Goal: Task Accomplishment & Management: Complete application form

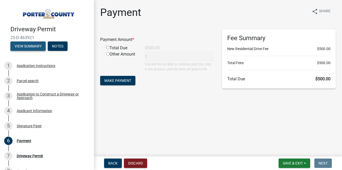
click at [26, 44] on button "View Summary" at bounding box center [27, 45] width 35 height 9
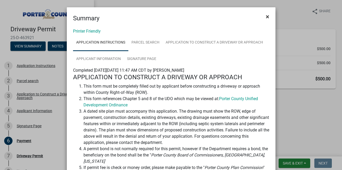
click at [266, 17] on span "×" at bounding box center [267, 16] width 3 height 7
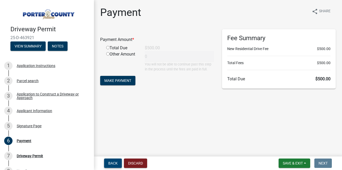
click at [117, 161] on span "Back" at bounding box center [112, 163] width 9 height 4
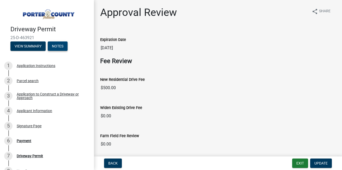
click at [60, 44] on button "Notes" at bounding box center [58, 45] width 20 height 9
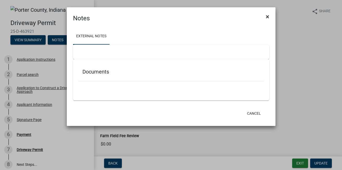
click at [268, 17] on span "×" at bounding box center [267, 16] width 3 height 7
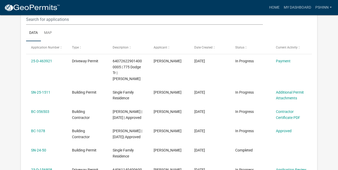
scroll to position [78, 0]
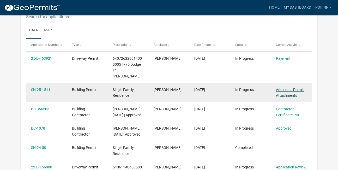
click at [281, 91] on link "Additional Permit Attachments" at bounding box center [290, 93] width 28 height 10
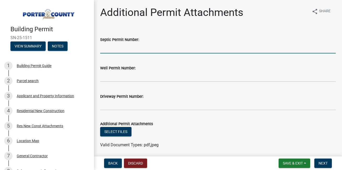
click at [118, 47] on input "Septic Permit Number:" at bounding box center [217, 48] width 235 height 11
type input "138428"
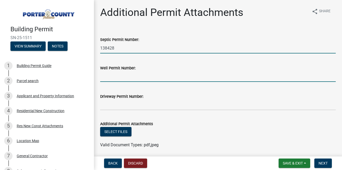
click at [108, 77] on input "Well Permit Number:" at bounding box center [217, 76] width 235 height 11
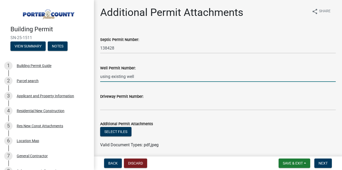
type input "using existing well"
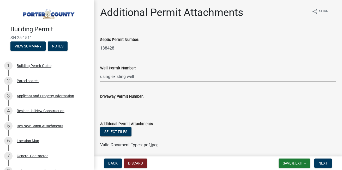
click at [103, 107] on input "Driveway Permit Number:" at bounding box center [217, 105] width 235 height 11
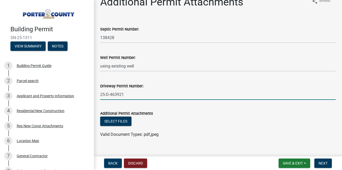
scroll to position [19, 0]
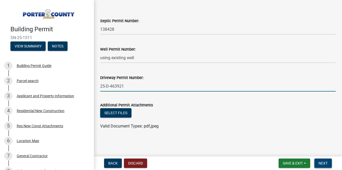
type input "25-D-463921"
click at [322, 161] on span "Next" at bounding box center [322, 163] width 9 height 4
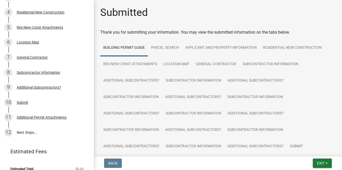
scroll to position [105, 0]
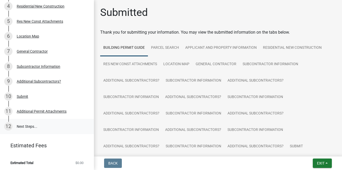
click at [23, 125] on link "12 Next Steps..." at bounding box center [47, 126] width 94 height 15
click at [321, 163] on span "Exit" at bounding box center [321, 163] width 8 height 4
click at [302, 136] on button "Save" at bounding box center [311, 137] width 42 height 13
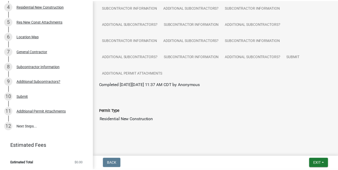
scroll to position [90, 0]
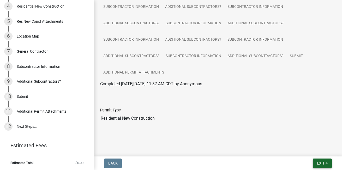
click at [321, 162] on span "Exit" at bounding box center [321, 163] width 8 height 4
click at [299, 148] on button "Save & Exit" at bounding box center [311, 149] width 42 height 13
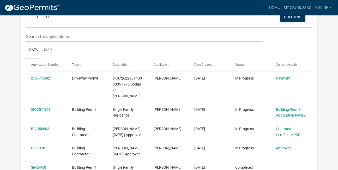
scroll to position [59, 0]
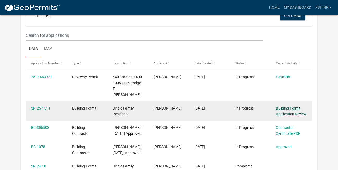
click at [289, 112] on link "Building Permit Application Review" at bounding box center [291, 111] width 30 height 10
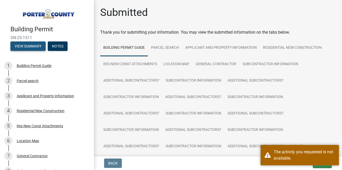
click at [26, 46] on button "View Summary" at bounding box center [27, 45] width 35 height 9
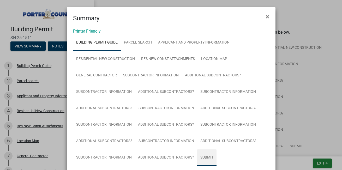
click at [204, 157] on link "Submit" at bounding box center [206, 157] width 19 height 17
click at [266, 17] on span "×" at bounding box center [267, 16] width 3 height 7
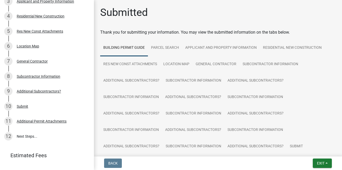
scroll to position [105, 0]
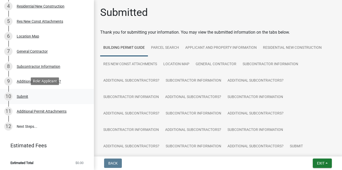
click at [24, 95] on div "Submit" at bounding box center [22, 97] width 11 height 4
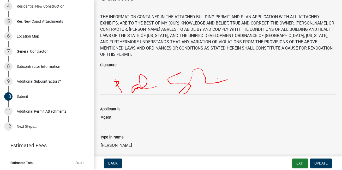
scroll to position [0, 0]
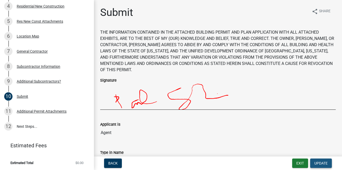
click at [319, 161] on span "Update" at bounding box center [320, 163] width 13 height 4
click at [319, 163] on span "Update" at bounding box center [320, 163] width 13 height 4
click at [57, 109] on div "Additional Permit Attachments" at bounding box center [42, 111] width 50 height 4
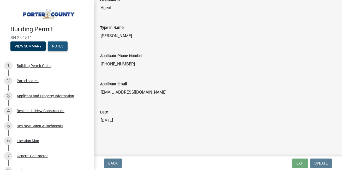
click at [57, 44] on button "Notes" at bounding box center [58, 45] width 20 height 9
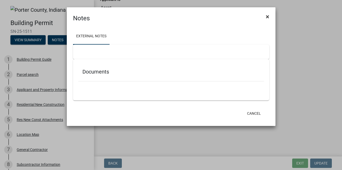
click at [267, 17] on span "×" at bounding box center [267, 16] width 3 height 7
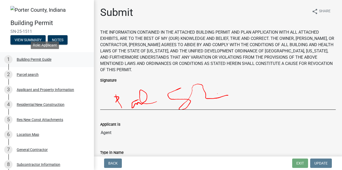
click at [29, 59] on div "Building Permit Guide" at bounding box center [34, 60] width 35 height 4
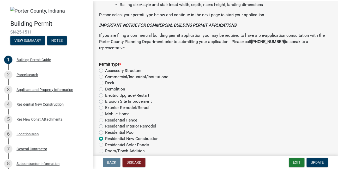
scroll to position [446, 0]
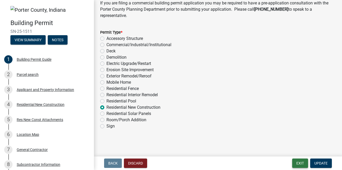
click at [298, 162] on button "Exit" at bounding box center [300, 162] width 16 height 9
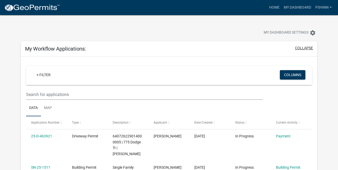
click at [299, 48] on button "collapse" at bounding box center [304, 47] width 18 height 5
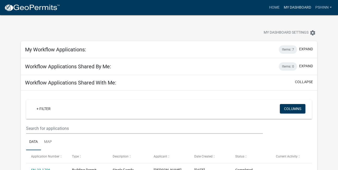
click at [291, 7] on link "My Dashboard" at bounding box center [297, 8] width 32 height 10
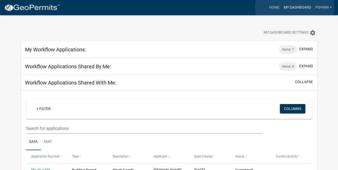
click at [295, 7] on link "My Dashboard" at bounding box center [297, 8] width 32 height 10
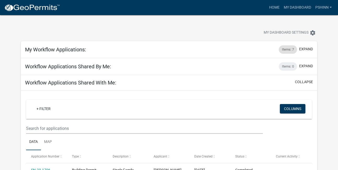
click at [284, 51] on div "Items: 7" at bounding box center [288, 49] width 18 height 8
click at [303, 47] on button "expand" at bounding box center [306, 48] width 14 height 5
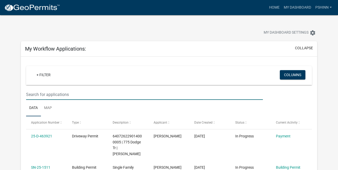
click at [58, 94] on input "text" at bounding box center [144, 94] width 237 height 11
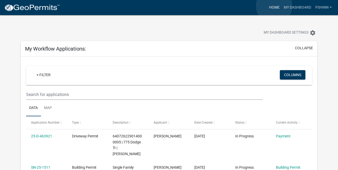
click at [274, 6] on link "Home" at bounding box center [274, 8] width 15 height 10
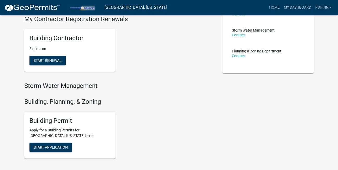
scroll to position [125, 0]
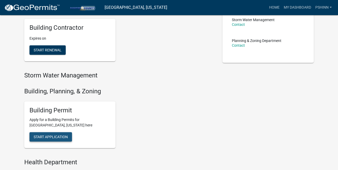
click at [55, 133] on button "Start Application" at bounding box center [50, 136] width 42 height 9
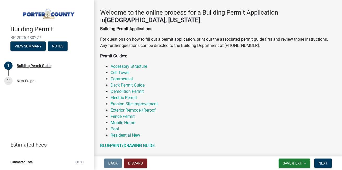
scroll to position [83, 0]
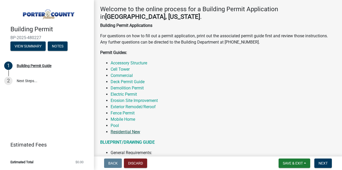
click at [129, 132] on link "Residential New" at bounding box center [125, 131] width 29 height 5
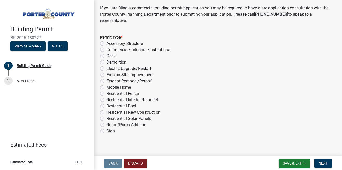
scroll to position [446, 0]
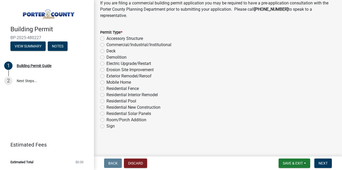
click at [106, 107] on label "Residential New Construction" at bounding box center [133, 107] width 54 height 6
click at [106, 107] on input "Residential New Construction" at bounding box center [107, 105] width 3 height 3
radio input "true"
click at [324, 162] on span "Next" at bounding box center [322, 163] width 9 height 4
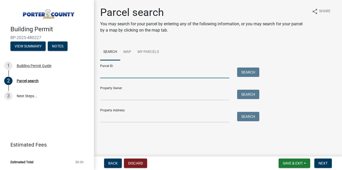
click at [127, 73] on input "Parcel ID:" at bounding box center [164, 73] width 129 height 11
type input "64-06-11-404-001.000-006"
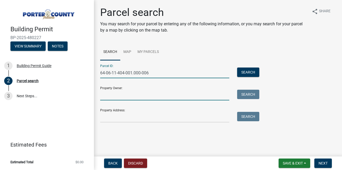
click at [117, 95] on input "Property Owner:" at bounding box center [164, 95] width 129 height 11
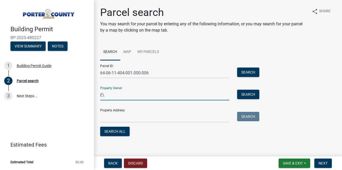
type input "E"
type input "Reinsma"
click at [124, 118] on input "Property Address:" at bounding box center [164, 117] width 129 height 11
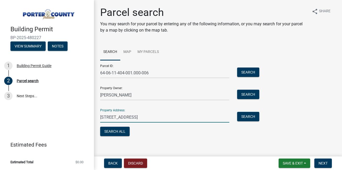
drag, startPoint x: 124, startPoint y: 118, endPoint x: 97, endPoint y: 118, distance: 27.4
click at [97, 118] on div "16 blue Grass Way" at bounding box center [164, 117] width 137 height 11
click at [109, 118] on input "16 blue Grass Way" at bounding box center [164, 117] width 129 height 11
click at [107, 116] on input "16 blue Grass Way" at bounding box center [164, 117] width 129 height 11
type input "16 Blue Grass Way"
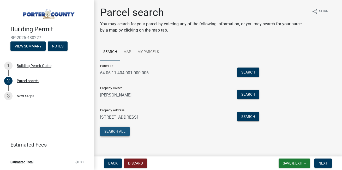
click at [114, 128] on button "Search All" at bounding box center [114, 131] width 29 height 9
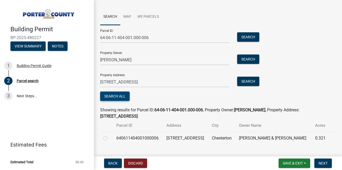
scroll to position [39, 0]
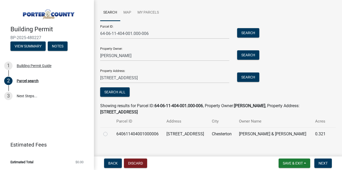
click at [109, 131] on label at bounding box center [109, 131] width 0 height 0
click at [109, 131] on input "radio" at bounding box center [110, 132] width 3 height 3
radio input "true"
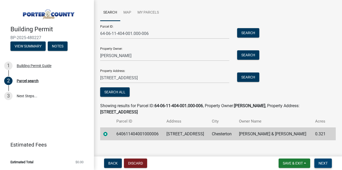
click at [320, 161] on span "Next" at bounding box center [322, 163] width 9 height 4
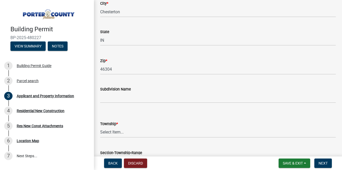
scroll to position [136, 0]
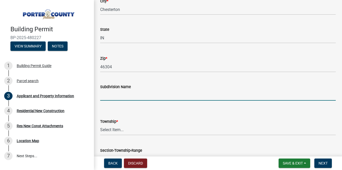
click at [117, 94] on input "Subdivision Name" at bounding box center [217, 95] width 235 height 11
type input "preserve"
click at [119, 129] on select "Select Item... Boone Center Jackson Liberty Morgan Pine Pleasant Portage Porter…" at bounding box center [217, 130] width 235 height 11
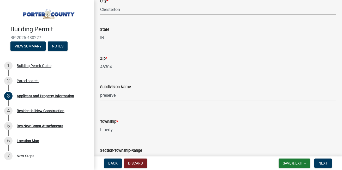
click at [100, 125] on select "Select Item... Boone Center Jackson Liberty Morgan Pine Pleasant Portage Porter…" at bounding box center [217, 130] width 235 height 11
select select "403f4b3c-c23a-4b9f-b6b7-b4f73366513c"
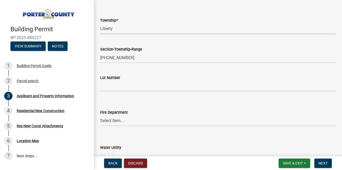
scroll to position [240, 0]
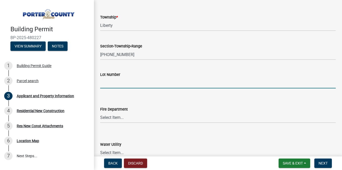
click at [133, 85] on input "Lot Number" at bounding box center [217, 83] width 235 height 11
type input "35"
click at [124, 115] on select "Select Item... Beverly Shores FD Burns Harbor FD Boone Grove FD Chesterton FD F…" at bounding box center [217, 117] width 235 height 11
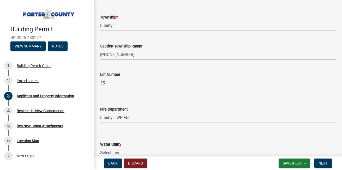
click at [100, 112] on select "Select Item... Beverly Shores FD Burns Harbor FD Boone Grove FD Chesterton FD F…" at bounding box center [217, 117] width 235 height 11
select select "cab7bb26-0259-4021-a4e9-b3a2d3356afe"
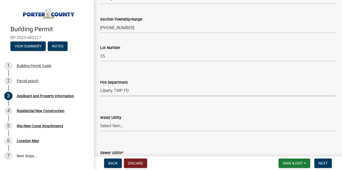
scroll to position [281, 0]
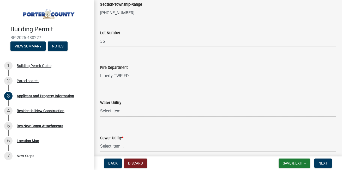
click at [120, 111] on select "Select Item... Aqua Indiana Inc Damon Run Indiana American Water Nature Works P…" at bounding box center [217, 111] width 235 height 11
click at [100, 106] on select "Select Item... Aqua Indiana Inc Damon Run Indiana American Water Nature Works P…" at bounding box center [217, 111] width 235 height 11
select select "19353e9d-6395-4d02-b087-104cb5947cdc"
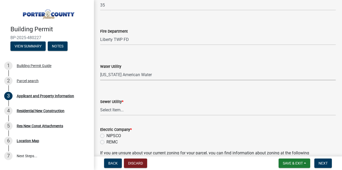
scroll to position [323, 0]
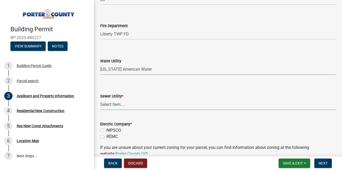
click at [119, 104] on select "Select Item... Aqua Indiana Inc Damon Run Falling Waters Lake Eliza - LEACD Nat…" at bounding box center [217, 104] width 235 height 11
click at [100, 99] on select "Select Item... Aqua Indiana Inc Damon Run Falling Waters Lake Eliza - LEACD Nat…" at bounding box center [217, 104] width 235 height 11
select select "2efa8551-7904-454d-991c-0e0cd31120f6"
click at [106, 130] on label "NIPSCO" at bounding box center [113, 130] width 15 height 6
click at [106, 130] on input "NIPSCO" at bounding box center [107, 128] width 3 height 3
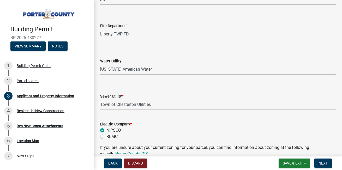
radio input "true"
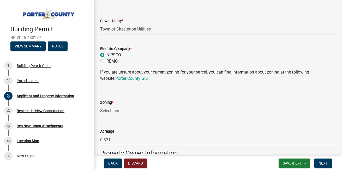
scroll to position [407, 0]
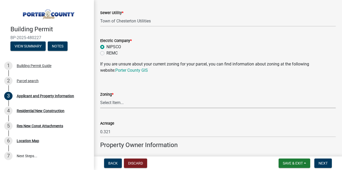
click at [119, 105] on select "Select Item... A1 A2 CH CM CN I1 I2 I3 IN MP OT P1 P2 PUD R1 R2 R3 R4 RL RR" at bounding box center [217, 102] width 235 height 11
click at [100, 97] on select "Select Item... A1 A2 CH CM CN I1 I2 I3 IN MP OT P1 P2 PUD R1 R2 R3 R4 RL RR" at bounding box center [217, 102] width 235 height 11
select select "e2d1b1d7-ccc9-456b-9e96-e16306515997"
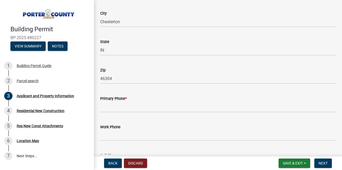
scroll to position [615, 0]
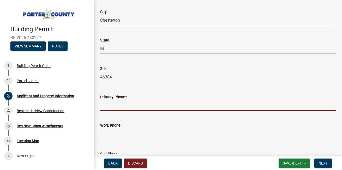
click at [131, 106] on input "Primary Phone *" at bounding box center [217, 105] width 235 height 11
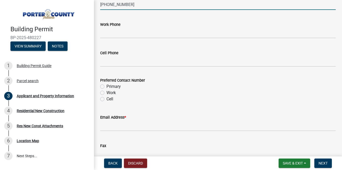
scroll to position [719, 0]
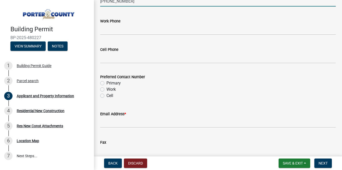
type input "219 741-7777"
click at [105, 96] on div "Cell" at bounding box center [217, 96] width 235 height 6
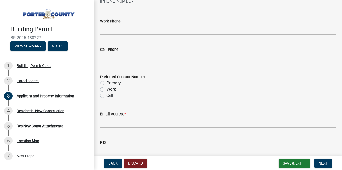
click at [106, 95] on label "Cell" at bounding box center [109, 96] width 7 height 6
click at [106, 95] on input "Cell" at bounding box center [107, 94] width 3 height 3
radio input "true"
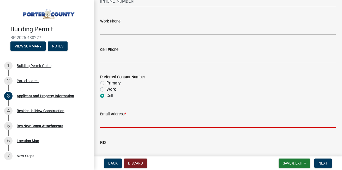
click at [115, 123] on input "Email Address *" at bounding box center [217, 122] width 235 height 11
type input "shinnhomes@aol.com"
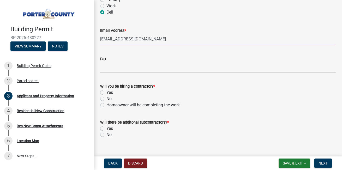
scroll to position [811, 0]
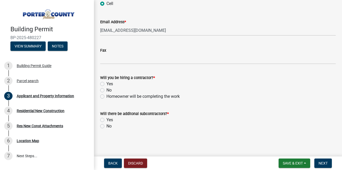
click at [106, 84] on label "Yes" at bounding box center [109, 84] width 7 height 6
click at [106, 84] on input "Yes" at bounding box center [107, 82] width 3 height 3
radio input "true"
click at [106, 119] on label "Yes" at bounding box center [109, 120] width 7 height 6
click at [106, 119] on input "Yes" at bounding box center [107, 118] width 3 height 3
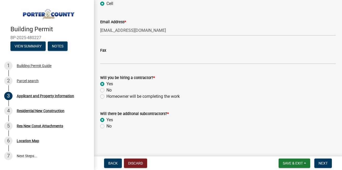
radio input "true"
click at [322, 163] on span "Next" at bounding box center [322, 163] width 9 height 4
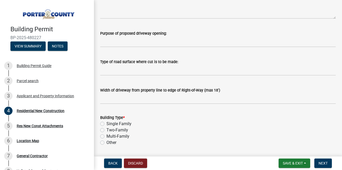
scroll to position [104, 0]
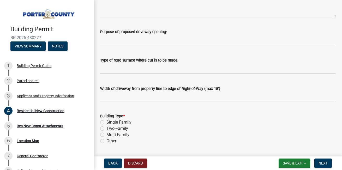
click at [106, 123] on label "Single Family" at bounding box center [118, 122] width 25 height 6
click at [106, 123] on input "Single Family" at bounding box center [107, 120] width 3 height 3
radio input "true"
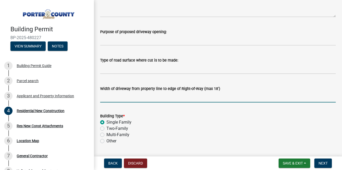
click at [143, 101] on input "Width of driveway from property line to edge of Right-of-Way (max 18')" at bounding box center [217, 97] width 235 height 11
type input "1"
type input "9'"
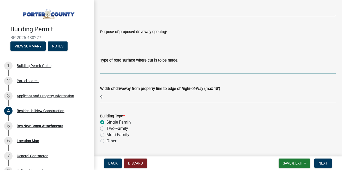
click at [136, 69] on input "Type of road surface where cut is to be made:" at bounding box center [217, 68] width 235 height 11
type input "na"
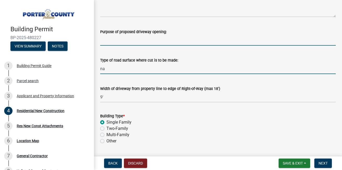
click at [134, 42] on input "Purpose of proposed driveway opening:" at bounding box center [217, 40] width 235 height 11
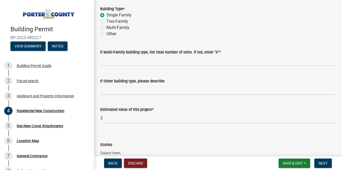
scroll to position [81, 0]
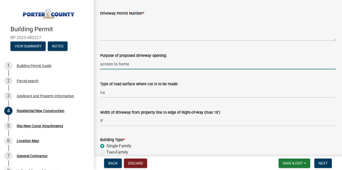
type input "access to home"
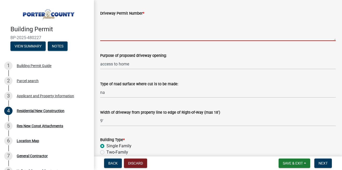
click at [119, 33] on textarea "Driveway Permit Number *" at bounding box center [217, 28] width 235 height 25
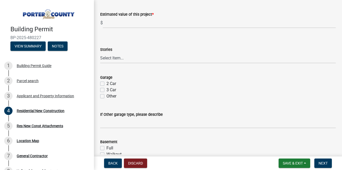
scroll to position [310, 0]
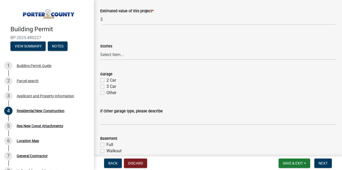
type textarea "na"
click at [106, 81] on label "2 Car" at bounding box center [111, 80] width 10 height 6
click at [106, 81] on input "2 Car" at bounding box center [107, 78] width 3 height 3
checkbox input "true"
checkbox input "false"
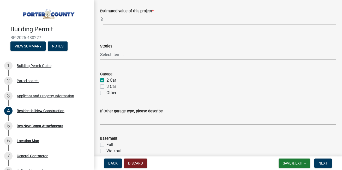
checkbox input "false"
click at [121, 53] on select "Select Item... Ranch 1 1/2 Story 2 Story 2 1/2 Story 3 Story 3 1/2 Story Other" at bounding box center [217, 54] width 235 height 11
click at [100, 49] on select "Select Item... Ranch 1 1/2 Story 2 Story 2 1/2 Story 3 Story 3 1/2 Story Other" at bounding box center [217, 54] width 235 height 11
select select "9e518564-4428-4eb4-941b-0b1ac8082854"
click at [106, 144] on label "Full" at bounding box center [109, 145] width 7 height 6
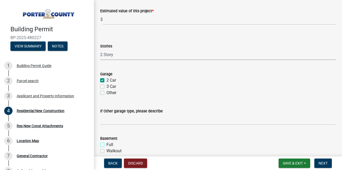
click at [106, 144] on input "Full" at bounding box center [107, 143] width 3 height 3
checkbox input "true"
checkbox input "false"
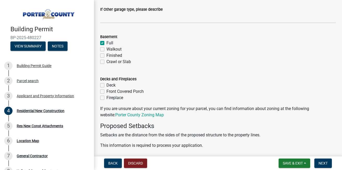
scroll to position [414, 0]
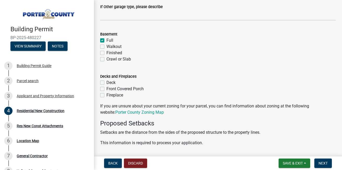
click at [106, 89] on label "Front Covered Porch" at bounding box center [124, 89] width 37 height 6
click at [106, 89] on input "Front Covered Porch" at bounding box center [107, 87] width 3 height 3
checkbox input "true"
checkbox input "false"
checkbox input "true"
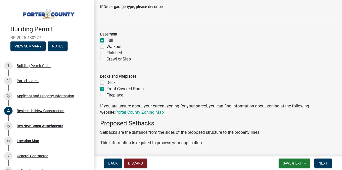
checkbox input "false"
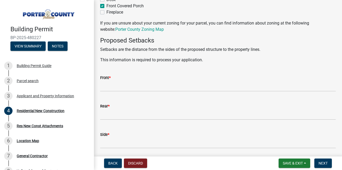
scroll to position [498, 0]
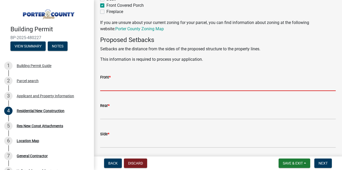
click at [138, 86] on input "Front *" at bounding box center [217, 85] width 235 height 11
type input "42'"
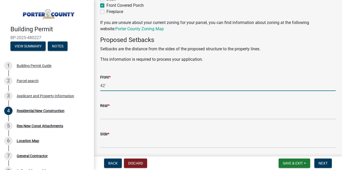
type input "0"
type input "475000"
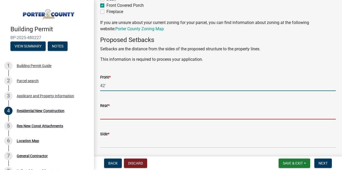
type input "86'"
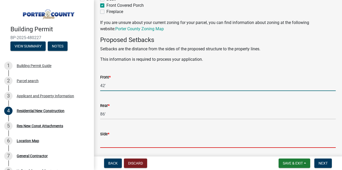
type input "35'"
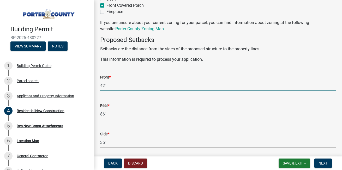
type input "25.83"
type input "19'-2""
type input "32'-2""
type input "5"
type input "4"
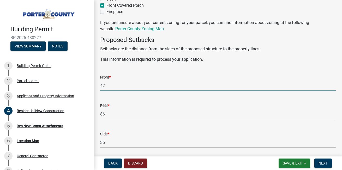
type input "1483"
type input "1462"
type input "1483"
type input "505"
type input "68"
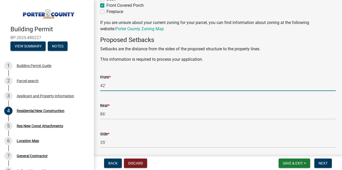
type input "9"
type input "na"
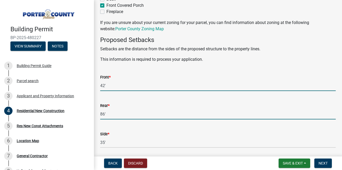
click at [114, 114] on input "86'" at bounding box center [217, 114] width 235 height 11
type input "8"
type input "26'"
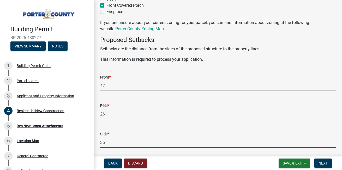
click at [111, 143] on input "35'" at bounding box center [217, 142] width 235 height 11
type input "3"
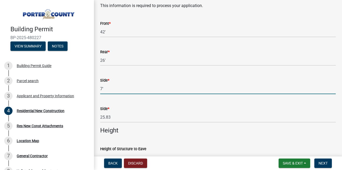
scroll to position [560, 0]
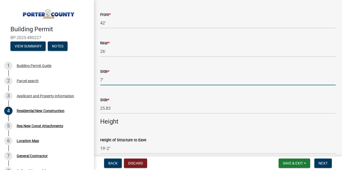
type input "7'"
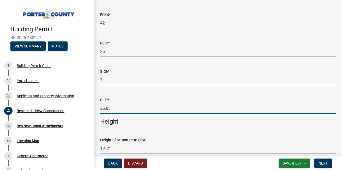
click at [112, 108] on input "25.83" at bounding box center [217, 108] width 235 height 11
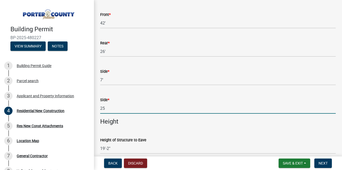
type input "2"
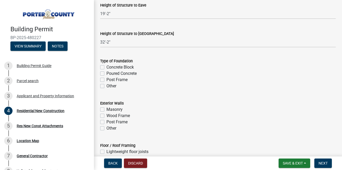
scroll to position [696, 0]
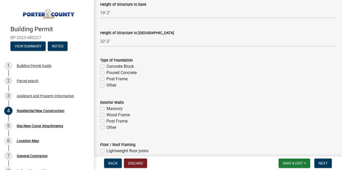
type input "35'"
click at [106, 73] on label "Poured Concrete" at bounding box center [121, 73] width 30 height 6
click at [106, 73] on input "Poured Concrete" at bounding box center [107, 71] width 3 height 3
checkbox input "true"
checkbox input "false"
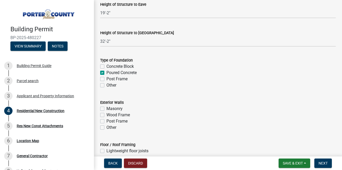
checkbox input "true"
checkbox input "false"
click at [106, 115] on label "Wood Frame" at bounding box center [117, 115] width 23 height 6
click at [106, 115] on input "Wood Frame" at bounding box center [107, 113] width 3 height 3
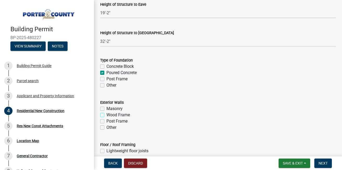
checkbox input "true"
checkbox input "false"
checkbox input "true"
checkbox input "false"
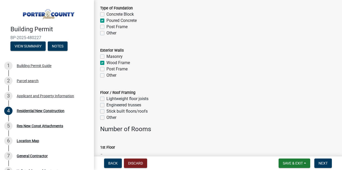
scroll to position [758, 0]
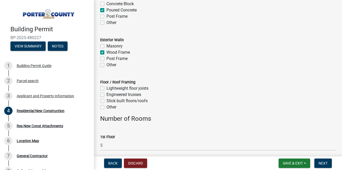
click at [106, 89] on label "Lightweight floor joists" at bounding box center [127, 88] width 42 height 6
click at [106, 89] on input "Lightweight floor joists" at bounding box center [107, 86] width 3 height 3
checkbox input "true"
checkbox input "false"
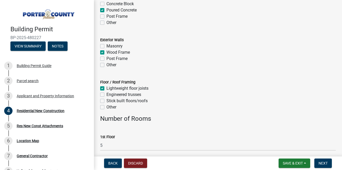
checkbox input "false"
click at [106, 102] on label "Stick built floors/roofs" at bounding box center [126, 101] width 41 height 6
click at [106, 101] on input "Stick built floors/roofs" at bounding box center [107, 99] width 3 height 3
checkbox input "true"
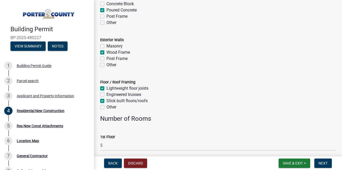
checkbox input "false"
checkbox input "true"
checkbox input "false"
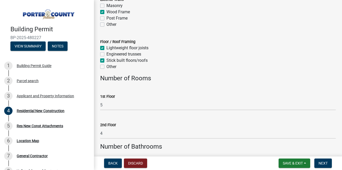
scroll to position [800, 0]
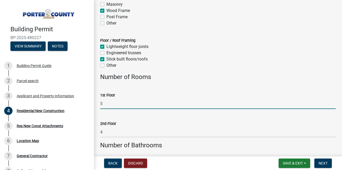
click at [105, 104] on input "5" at bounding box center [217, 103] width 235 height 11
type input "3"
click at [104, 133] on input "4" at bounding box center [217, 132] width 235 height 11
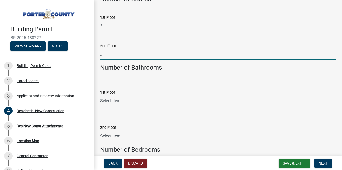
scroll to position [883, 0]
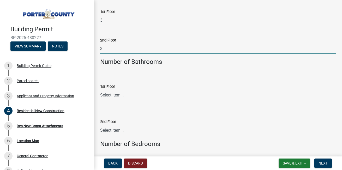
type input "3"
click at [109, 94] on select "Select Item... 0 .5 1 1.5 2 2.5 3 3.5 4 4.5 5 5.5 6+" at bounding box center [217, 95] width 235 height 11
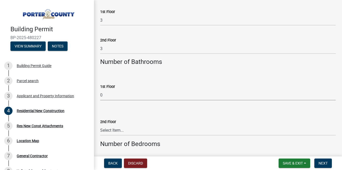
click at [100, 90] on select "Select Item... 0 .5 1 1.5 2 2.5 3 3.5 4 4.5 5 5.5 6+" at bounding box center [217, 95] width 235 height 11
click at [104, 95] on select "Select Item... 0 .5 1 1.5 2 2.5 3 3.5 4 4.5 5 5.5 6+" at bounding box center [217, 95] width 235 height 11
click at [100, 90] on select "Select Item... 0 .5 1 1.5 2 2.5 3 3.5 4 4.5 5 5.5 6+" at bounding box center [217, 95] width 235 height 11
select select "785cad32-1873-4672-a03b-bc5f46564cd6"
click at [116, 131] on select "Select Item... 0 .5 1 1.5 2 2.5 3 3.5 4 4.5 5 5.5 6+" at bounding box center [217, 130] width 235 height 11
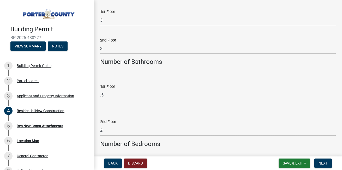
click at [100, 125] on select "Select Item... 0 .5 1 1.5 2 2.5 3 3.5 4 4.5 5 5.5 6+" at bounding box center [217, 130] width 235 height 11
select select "b5a5c90e-8d72-4ffd-8079-af89c218e1ea"
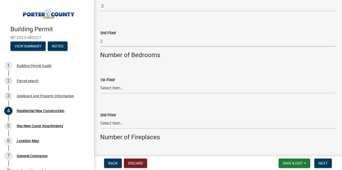
scroll to position [977, 0]
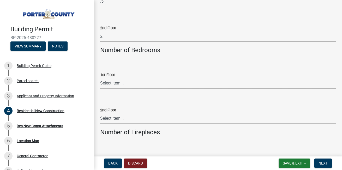
click at [130, 82] on select "Select Item... 0 1 2 3 4 5 6+" at bounding box center [217, 83] width 235 height 11
click at [100, 78] on select "Select Item... 0 1 2 3 4 5 6+" at bounding box center [217, 83] width 235 height 11
select select "da227d29-566a-49e4-bd4b-3ce542f228e7"
click at [107, 117] on select "Select Item... 0 1 1.5 2 2.5 3 3.5 4 4.5 5 5.5 6+" at bounding box center [217, 118] width 235 height 11
click at [100, 113] on select "Select Item... 0 1 1.5 2 2.5 3 3.5 4 4.5 5 5.5 6+" at bounding box center [217, 118] width 235 height 11
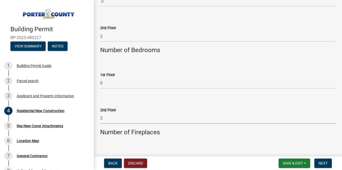
select select "7ba8615f-7d0b-4559-8263-a59f3bb0b80e"
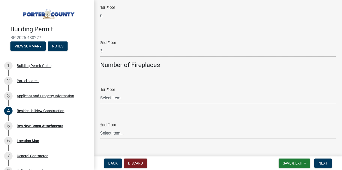
scroll to position [1061, 0]
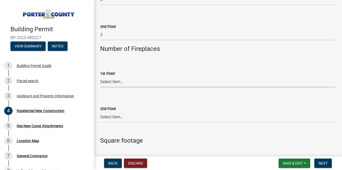
click at [115, 79] on select "Select Item... 0 1 2 3 4 5 6+" at bounding box center [217, 82] width 235 height 11
click at [100, 77] on select "Select Item... 0 1 2 3 4 5 6+" at bounding box center [217, 82] width 235 height 11
select select "4ed651f6-e774-4e8f-9661-530b5508df77"
click at [112, 117] on select "Select Item... 0 1 2 3 4 5 6+" at bounding box center [217, 117] width 235 height 11
click at [100, 112] on select "Select Item... 0 1 2 3 4 5 6+" at bounding box center [217, 117] width 235 height 11
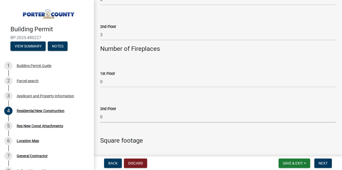
select select "bbae15df-4b7c-4889-a1a2-bdce83955e33"
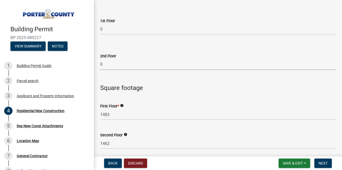
scroll to position [1123, 0]
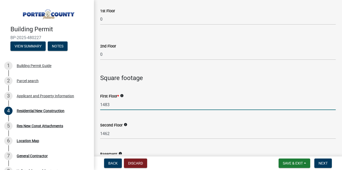
click at [115, 105] on input "1483" at bounding box center [217, 104] width 235 height 11
type input "1"
type input "1229"
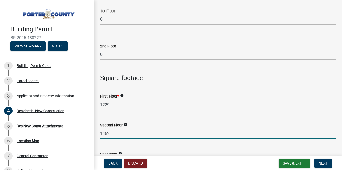
click at [117, 132] on input "1462" at bounding box center [217, 133] width 235 height 11
type input "1"
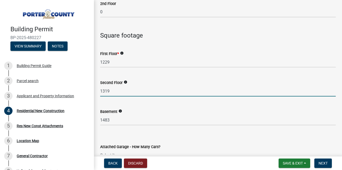
scroll to position [1175, 0]
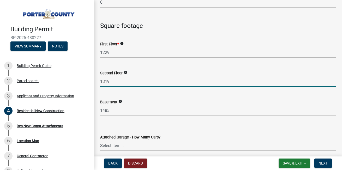
type input "1319"
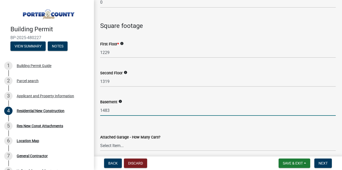
click at [111, 110] on input "1483" at bounding box center [217, 110] width 235 height 11
type input "1"
type input "1229"
click at [117, 146] on select "Select Item... N/A 1 2 3 4 5 6+" at bounding box center [217, 145] width 235 height 11
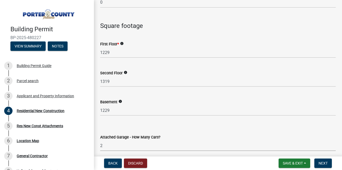
click at [100, 140] on select "Select Item... N/A 1 2 3 4 5 6+" at bounding box center [217, 145] width 235 height 11
select select "d3842ca8-a9b0-43e7-b24f-ba0c572b5ff6"
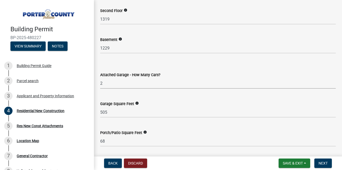
scroll to position [1248, 0]
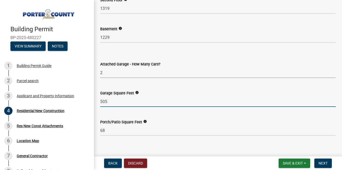
click at [115, 102] on input "505" at bounding box center [217, 101] width 235 height 11
type input "544"
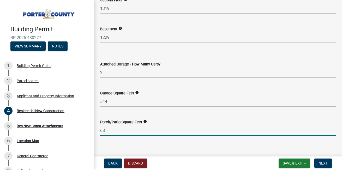
click at [108, 133] on input "68" at bounding box center [217, 130] width 235 height 11
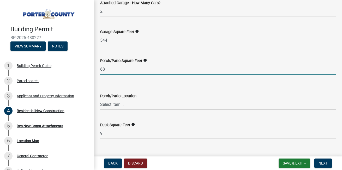
scroll to position [1311, 0]
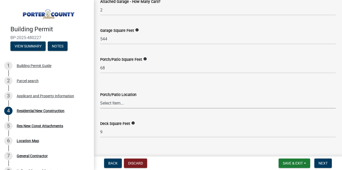
click at [109, 101] on select "Select Item... N/A Front Back" at bounding box center [217, 103] width 235 height 11
click at [100, 98] on select "Select Item... N/A Front Back" at bounding box center [217, 103] width 235 height 11
select select "aeb13f5b-f618-4fb0-9457-a1d82e5b0688"
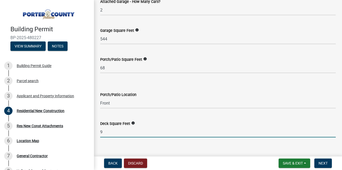
click at [108, 133] on input "9" at bounding box center [217, 132] width 235 height 11
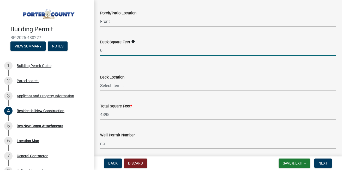
scroll to position [1394, 0]
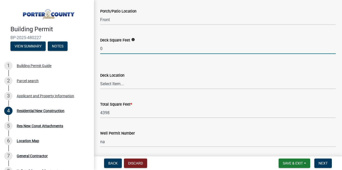
type input "0"
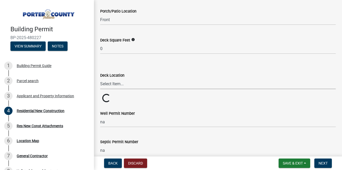
click at [123, 83] on select "Select Item... N/A Front Back" at bounding box center [217, 83] width 235 height 11
click at [100, 78] on select "Select Item... N/A Front Back" at bounding box center [217, 83] width 235 height 11
select select "71653642-ddb3-43c7-8707-56d19eb42a49"
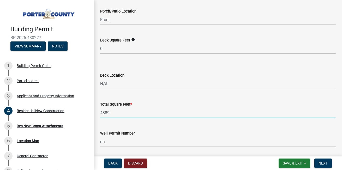
click at [116, 114] on input "4389" at bounding box center [217, 112] width 235 height 11
type input "4"
type input "2"
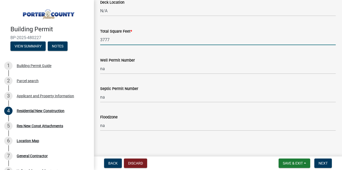
scroll to position [1468, 0]
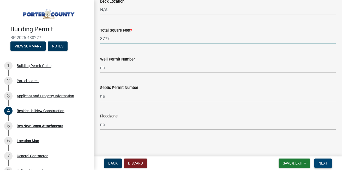
type input "3777"
click at [323, 163] on span "Next" at bounding box center [322, 163] width 9 height 4
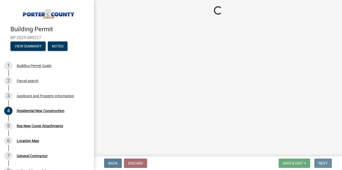
scroll to position [0, 0]
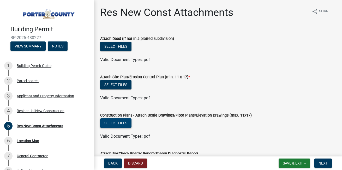
click at [114, 121] on button "Select files" at bounding box center [115, 122] width 31 height 9
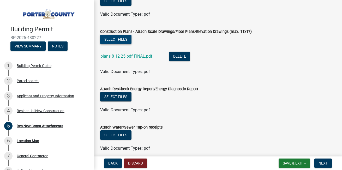
scroll to position [94, 0]
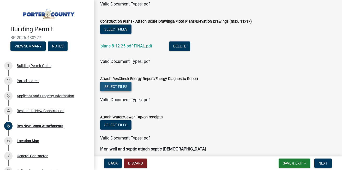
click at [118, 85] on button "Select files" at bounding box center [115, 86] width 31 height 9
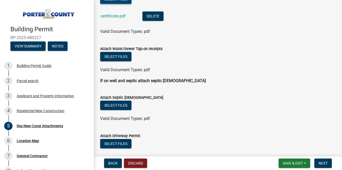
scroll to position [188, 0]
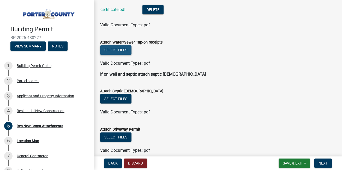
click at [116, 51] on button "Select files" at bounding box center [115, 49] width 31 height 9
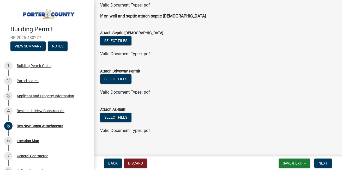
scroll to position [269, 0]
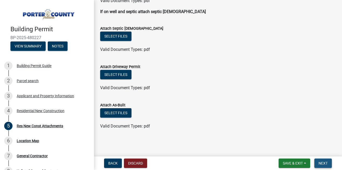
click at [326, 162] on span "Next" at bounding box center [322, 163] width 9 height 4
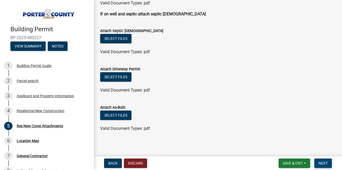
scroll to position [280, 0]
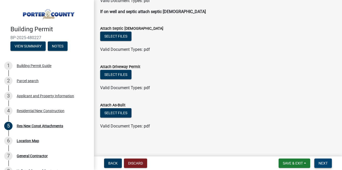
click at [321, 163] on span "Next" at bounding box center [322, 163] width 9 height 4
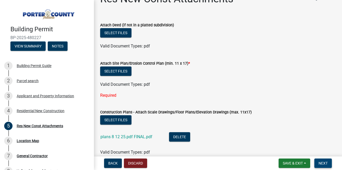
scroll to position [0, 0]
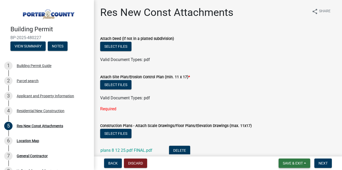
click at [288, 162] on span "Save & Exit" at bounding box center [293, 163] width 20 height 4
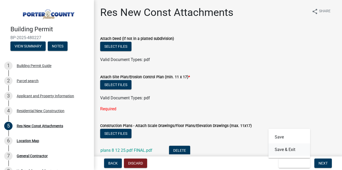
click at [278, 149] on button "Save & Exit" at bounding box center [289, 149] width 42 height 13
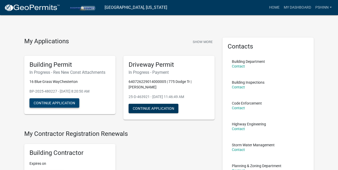
click at [49, 99] on button "Continue Application" at bounding box center [54, 102] width 50 height 9
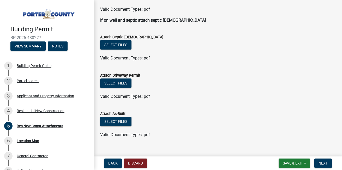
scroll to position [269, 0]
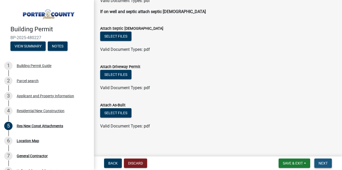
click at [323, 164] on span "Next" at bounding box center [322, 163] width 9 height 4
click at [58, 45] on button "Notes" at bounding box center [58, 45] width 20 height 9
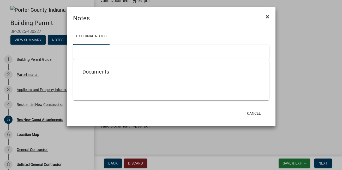
click at [266, 17] on span "×" at bounding box center [267, 16] width 3 height 7
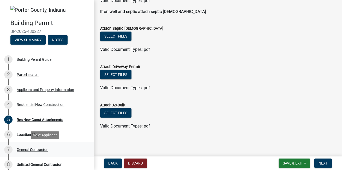
click at [36, 150] on div "General Contractor" at bounding box center [32, 150] width 31 height 4
click at [22, 150] on div "General Contractor" at bounding box center [32, 150] width 31 height 4
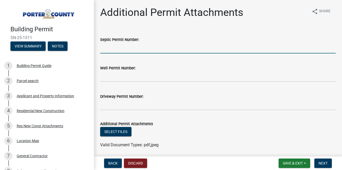
click at [120, 48] on input "Septic Permit Number:" at bounding box center [217, 48] width 235 height 11
type input "138428"
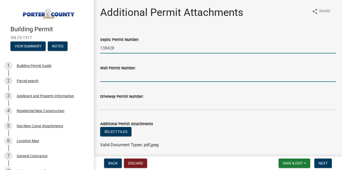
type input "using existing well"
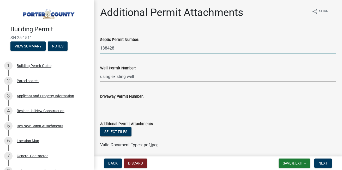
type input "25-D-463921"
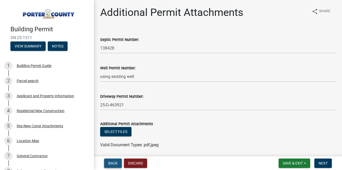
click at [111, 160] on button "Back" at bounding box center [113, 162] width 18 height 9
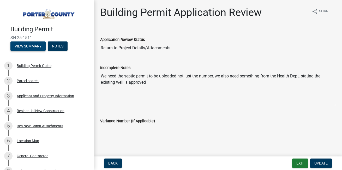
click at [27, 45] on button "View Summary" at bounding box center [27, 45] width 35 height 9
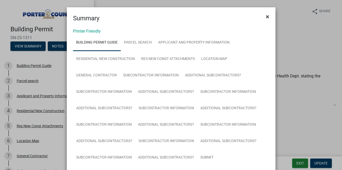
click at [266, 17] on span "×" at bounding box center [267, 16] width 3 height 7
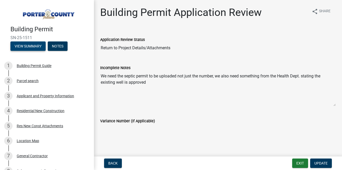
scroll to position [9, 0]
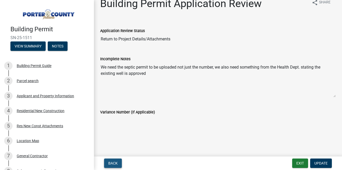
click at [113, 162] on span "Back" at bounding box center [112, 163] width 9 height 4
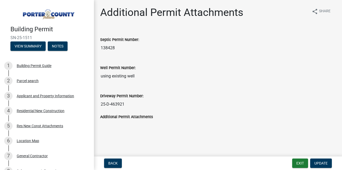
click at [124, 47] on input "138428" at bounding box center [217, 48] width 235 height 10
click at [318, 164] on span "Update" at bounding box center [320, 163] width 13 height 4
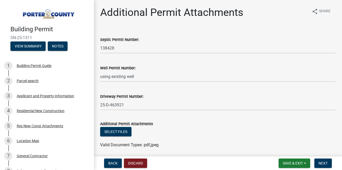
scroll to position [19, 0]
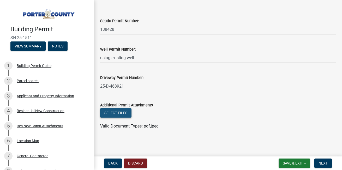
click at [124, 115] on button "Select files" at bounding box center [115, 112] width 31 height 9
click at [119, 113] on button "Select files" at bounding box center [115, 112] width 31 height 9
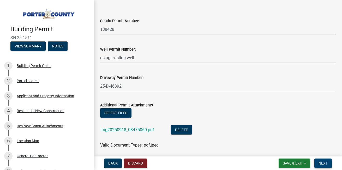
click at [319, 161] on button "Next" at bounding box center [322, 162] width 17 height 9
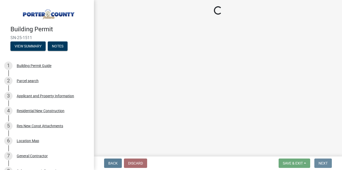
scroll to position [0, 0]
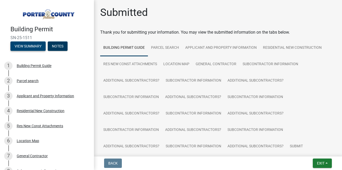
click at [28, 46] on button "View Summary" at bounding box center [27, 45] width 35 height 9
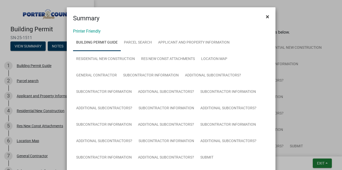
click at [266, 15] on span "×" at bounding box center [267, 16] width 3 height 7
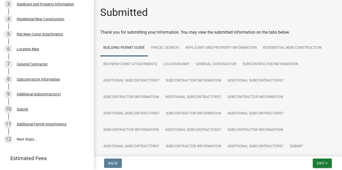
scroll to position [105, 0]
